Goal: Communication & Community: Connect with others

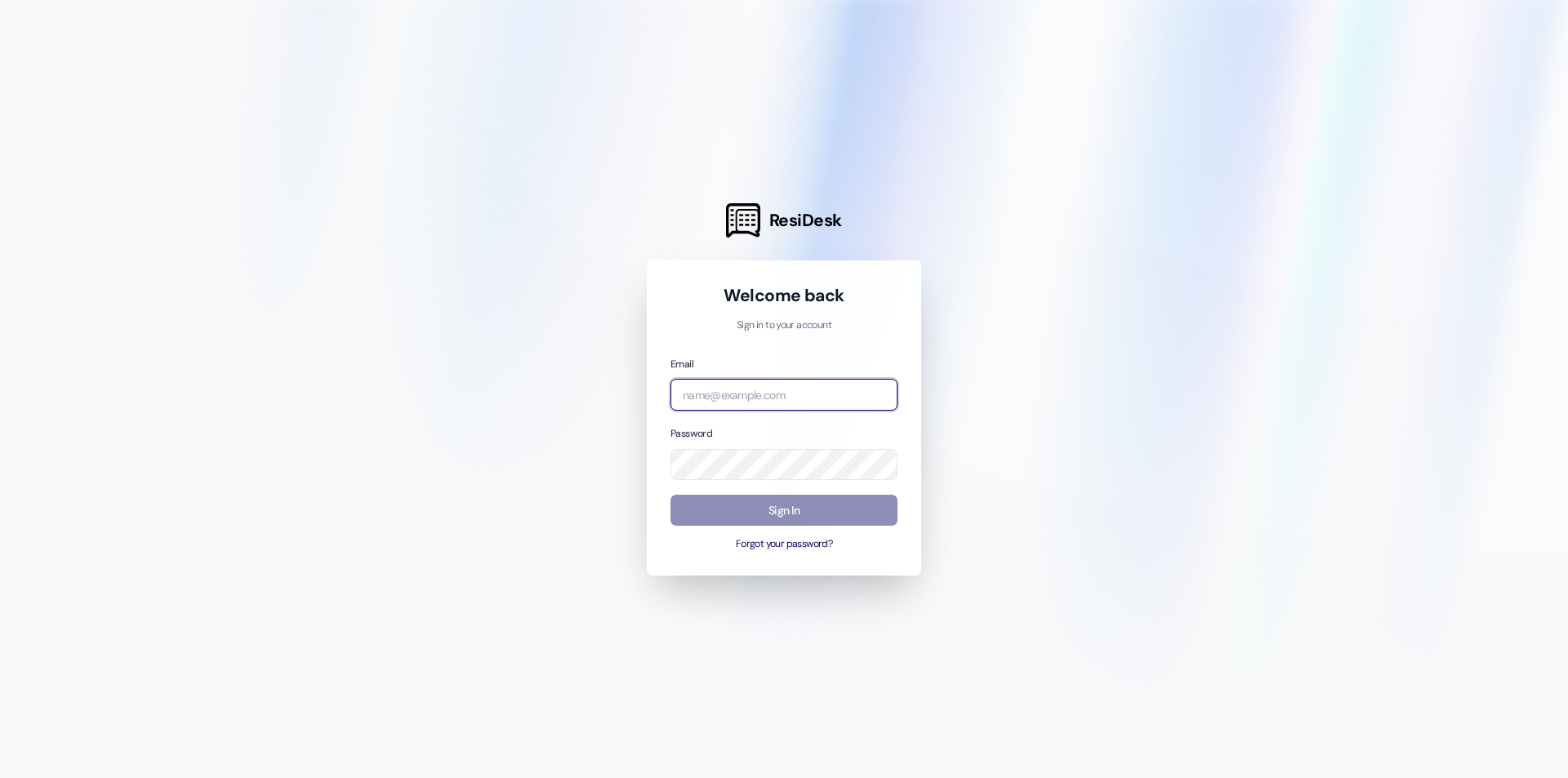
type input "[EMAIL_ADDRESS][DOMAIN_NAME]"
click at [790, 511] on button "Sign In" at bounding box center [784, 511] width 227 height 32
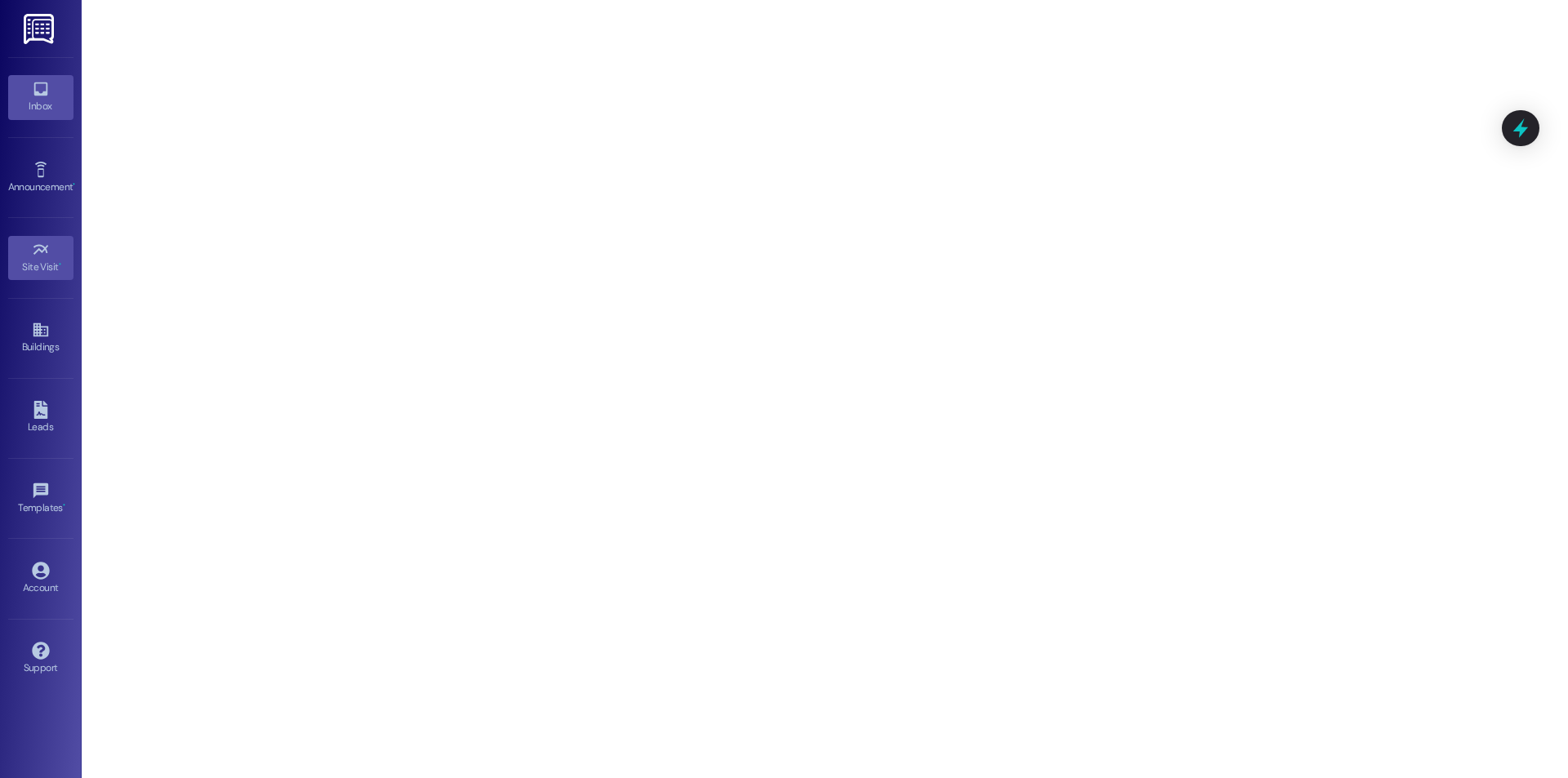
click at [20, 101] on div "Inbox" at bounding box center [41, 105] width 82 height 16
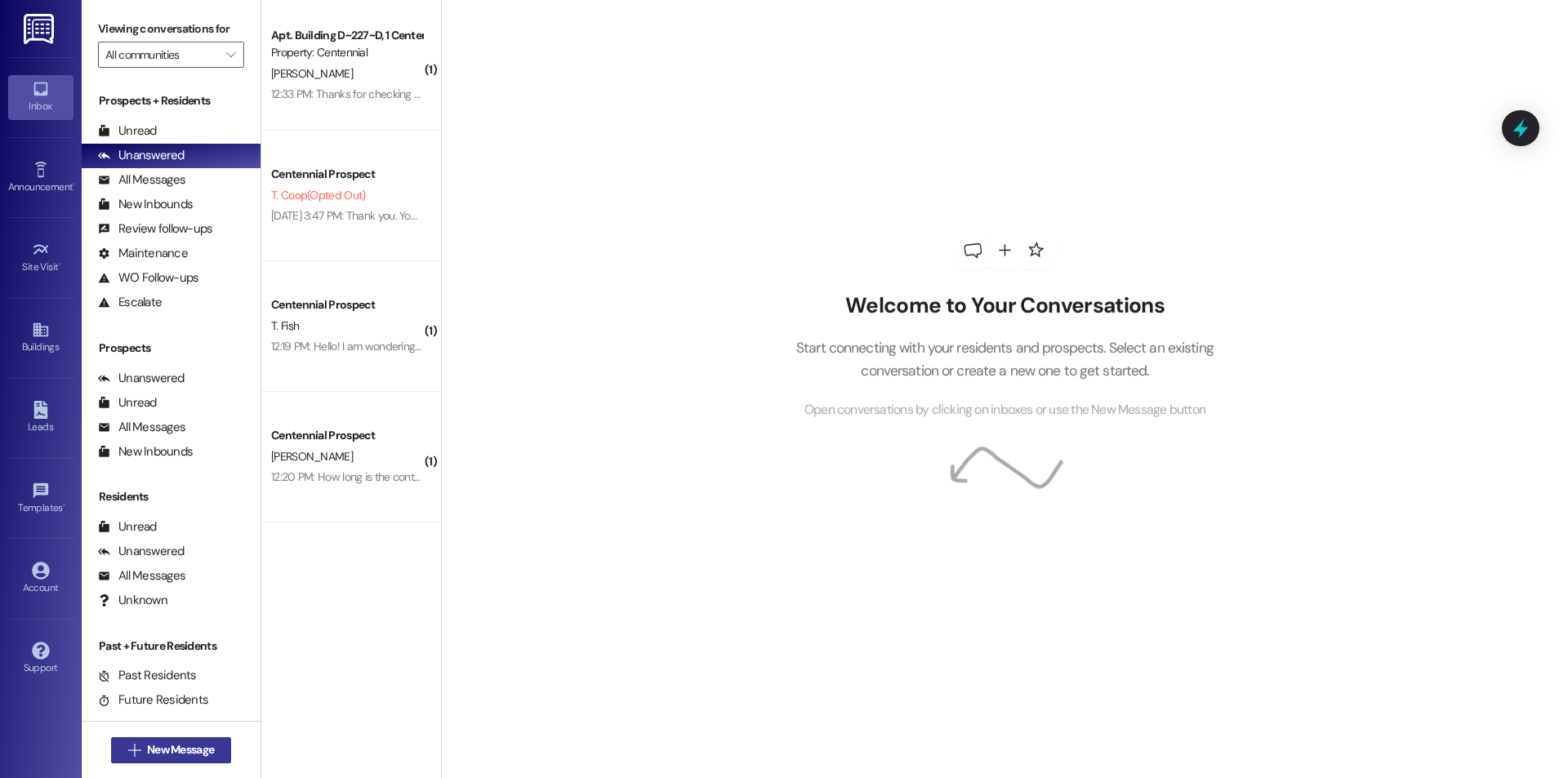
click at [202, 749] on span "New Message" at bounding box center [180, 750] width 67 height 17
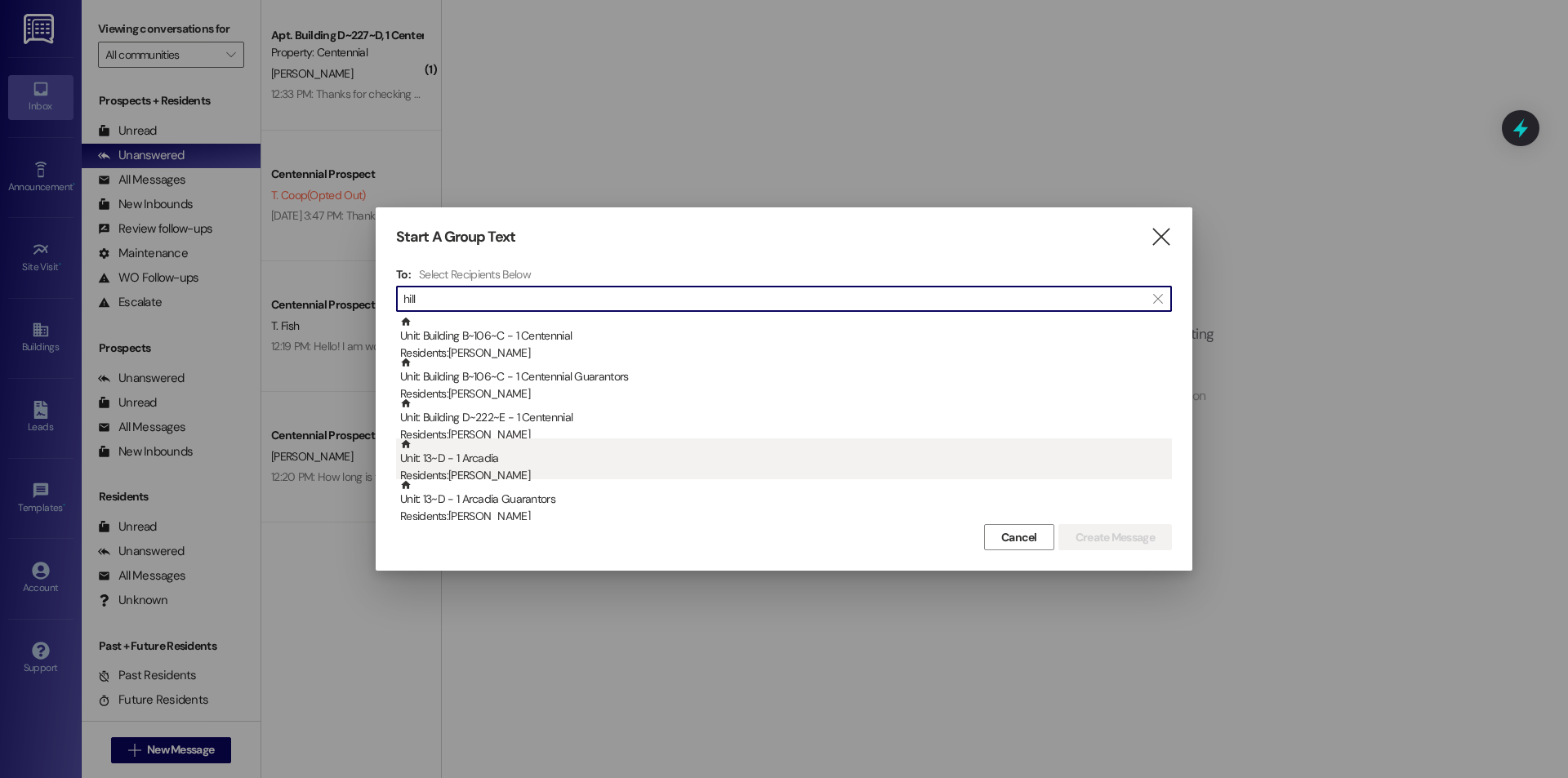
type input "hill"
click at [592, 474] on div "Residents: [PERSON_NAME]" at bounding box center [785, 476] width 772 height 17
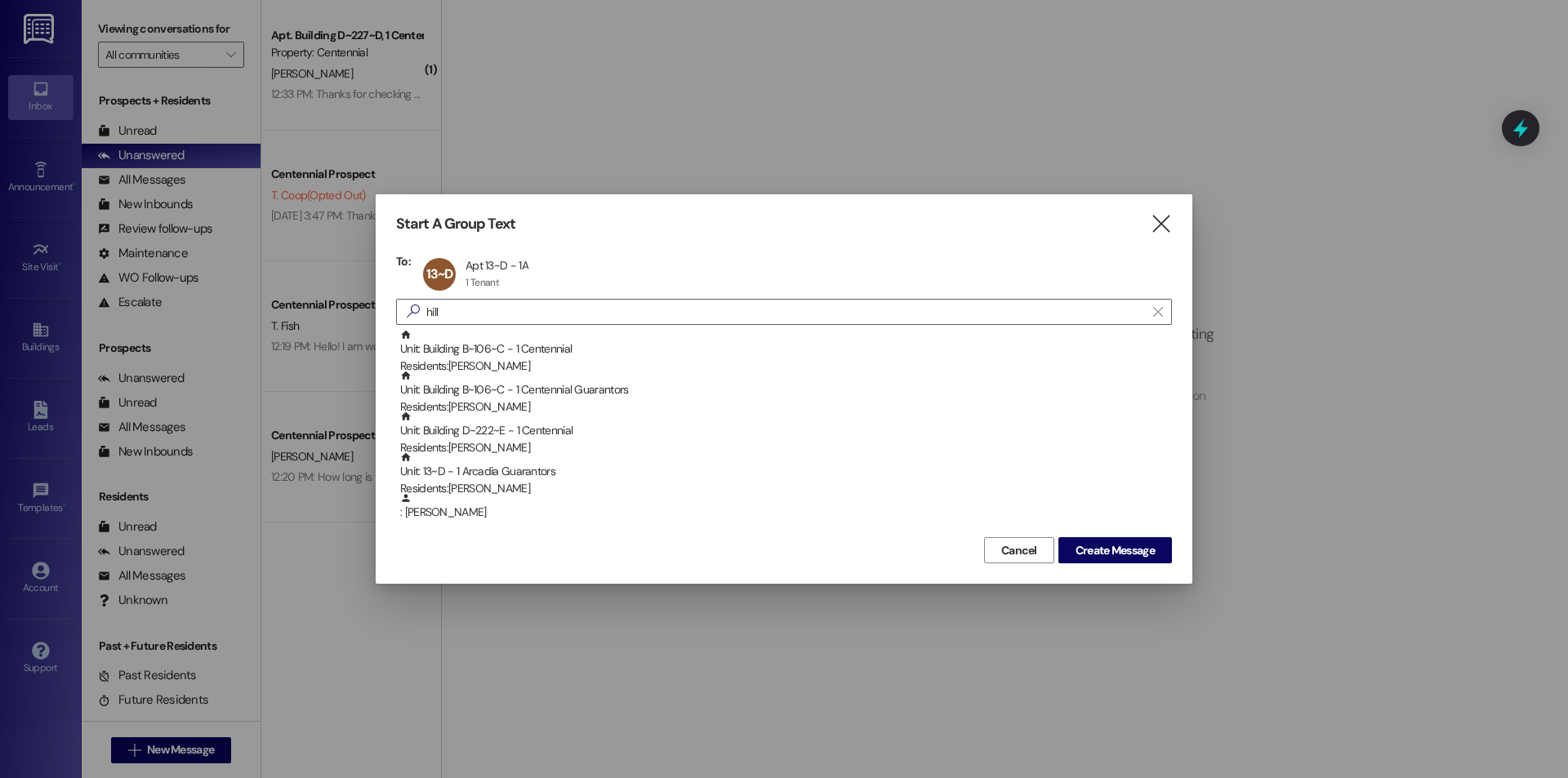
click at [1111, 568] on div "Start A Group Text  To: 13~D Apt 13~D - 1A Apt 13~D - 1A 1 Tenant 1 Tenant cli…" at bounding box center [784, 389] width 817 height 389
click at [1113, 558] on span "Create Message" at bounding box center [1114, 551] width 79 height 17
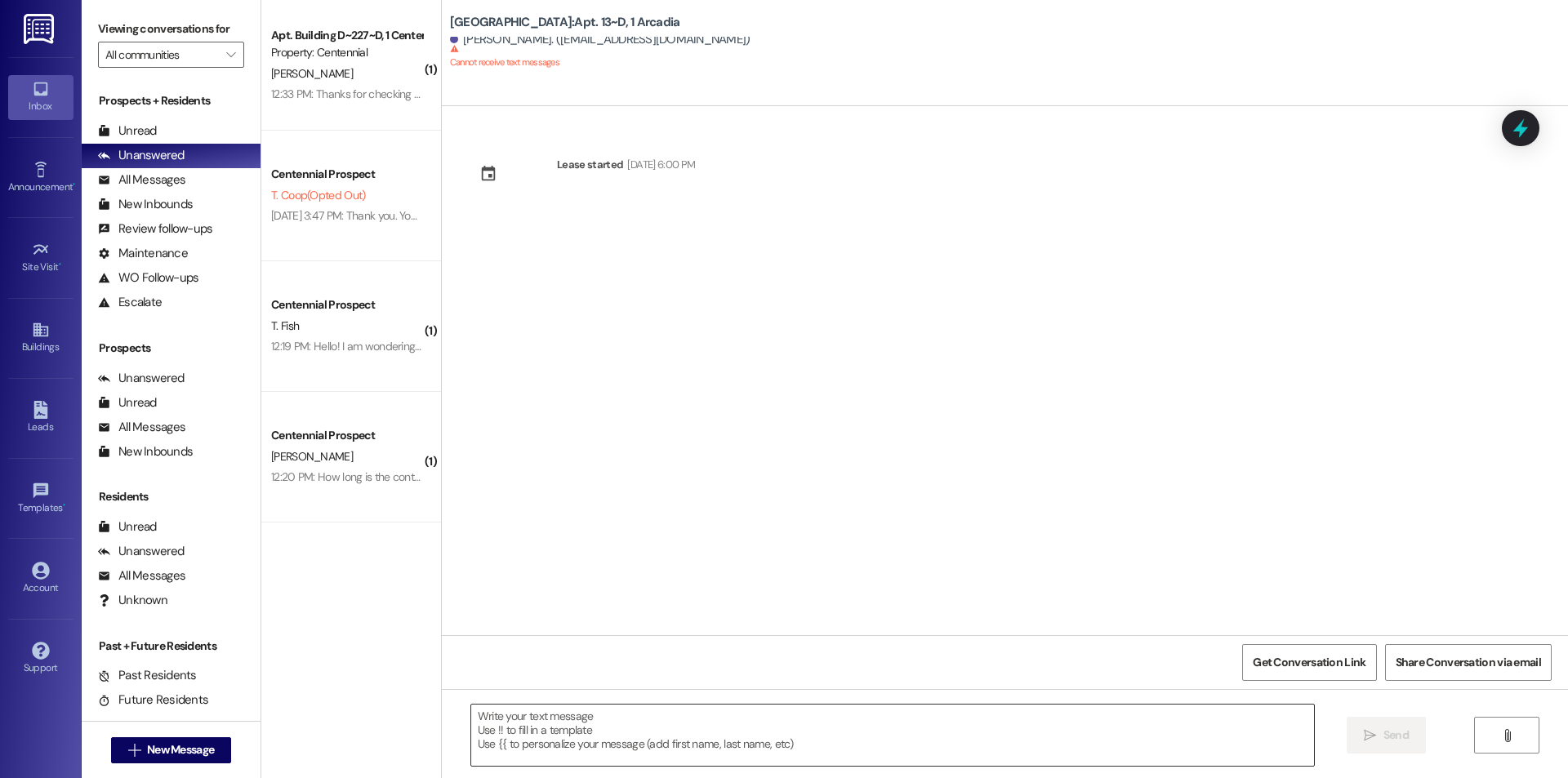
click at [1149, 735] on textarea at bounding box center [892, 735] width 842 height 61
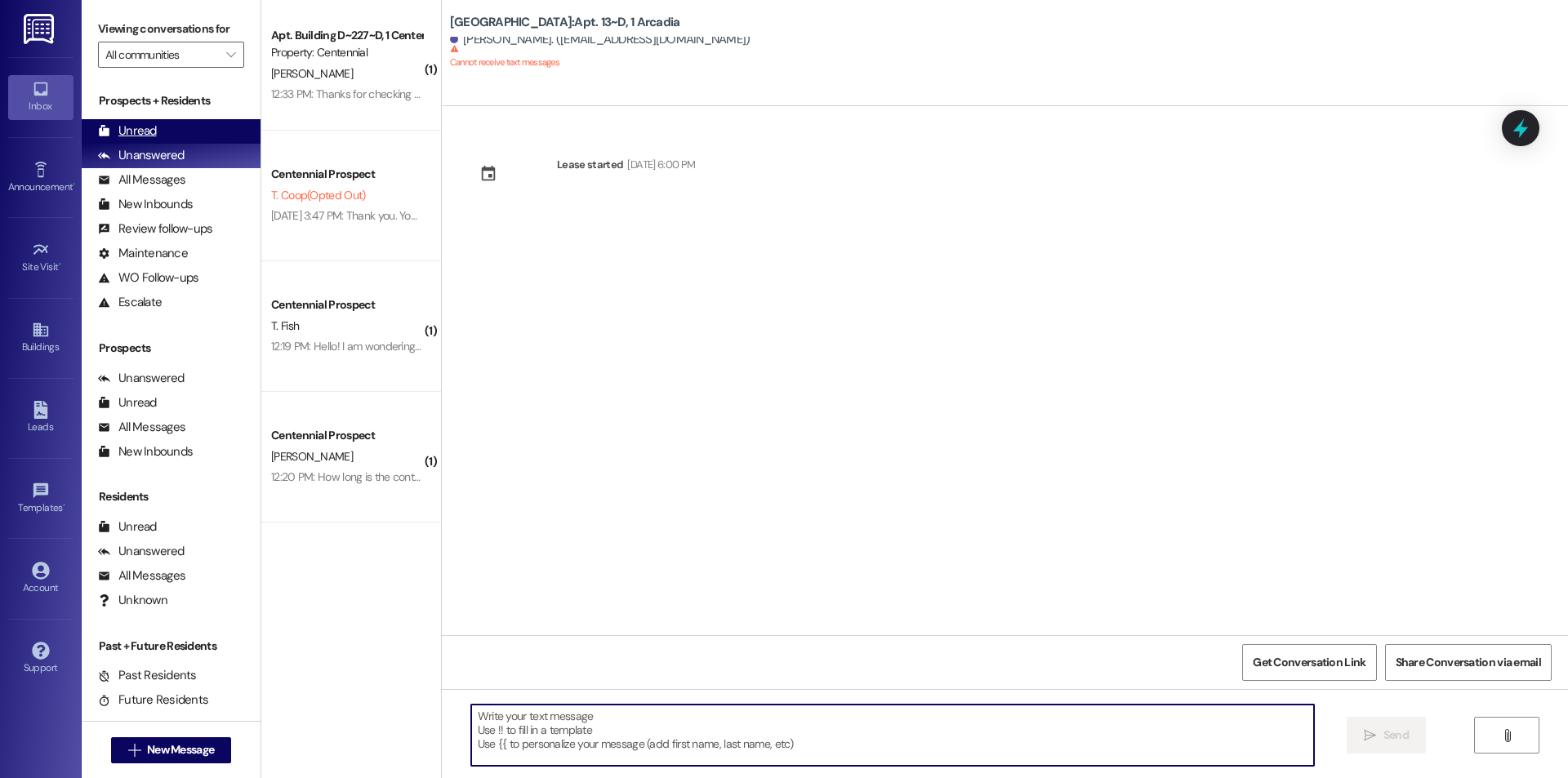
click at [179, 124] on div "Unread (0)" at bounding box center [171, 132] width 179 height 25
